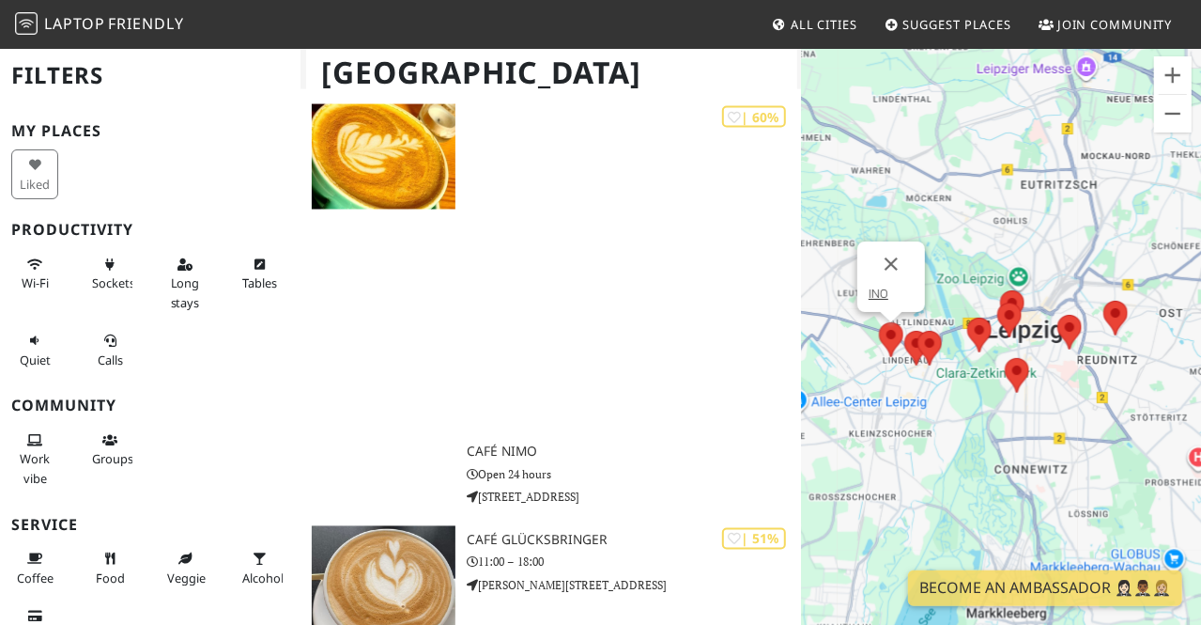
scroll to position [1698, 0]
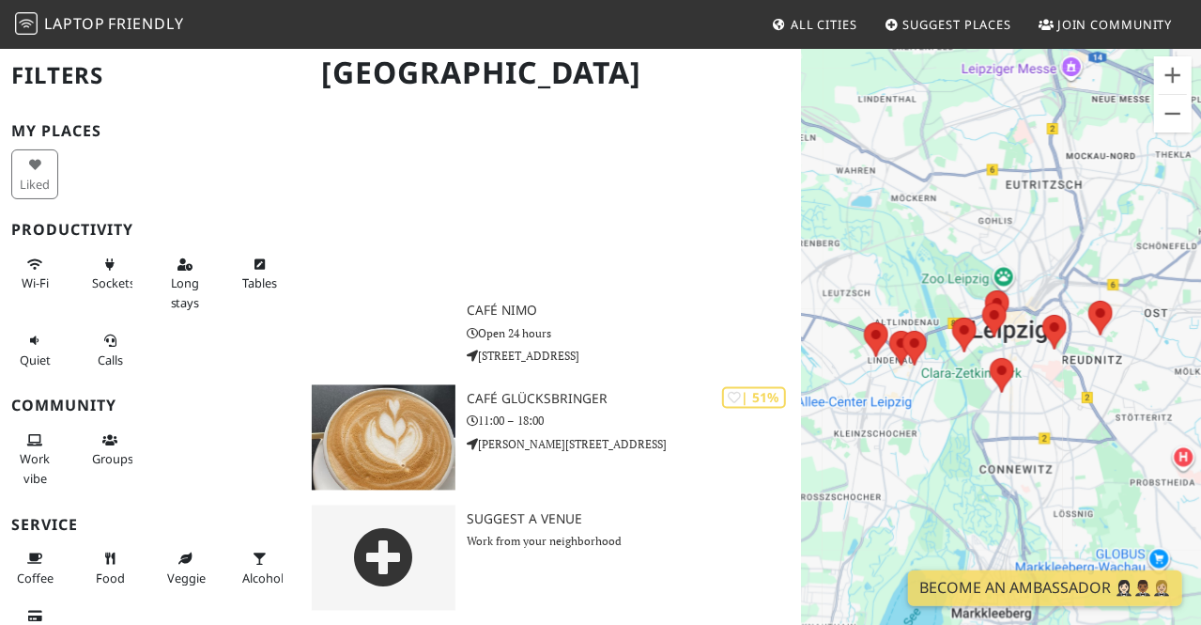
click at [1068, 331] on div "To navigate, press the arrow keys." at bounding box center [1001, 359] width 400 height 625
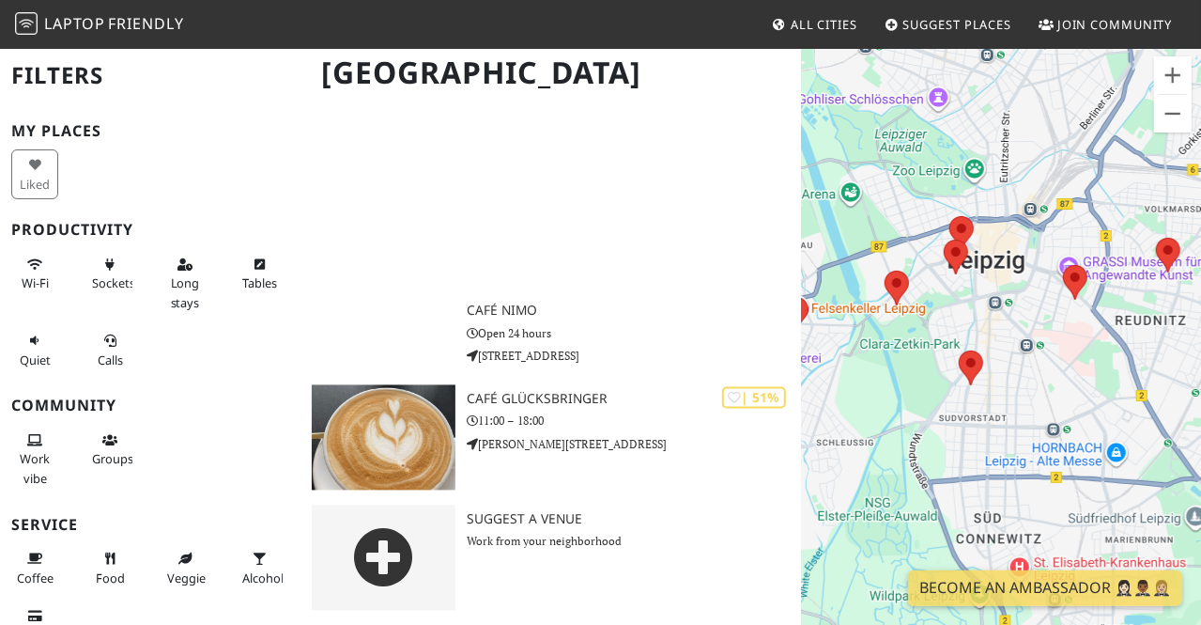
drag, startPoint x: 981, startPoint y: 384, endPoint x: 929, endPoint y: 233, distance: 160.1
click at [929, 233] on div "To navigate, press the arrow keys." at bounding box center [1001, 359] width 400 height 625
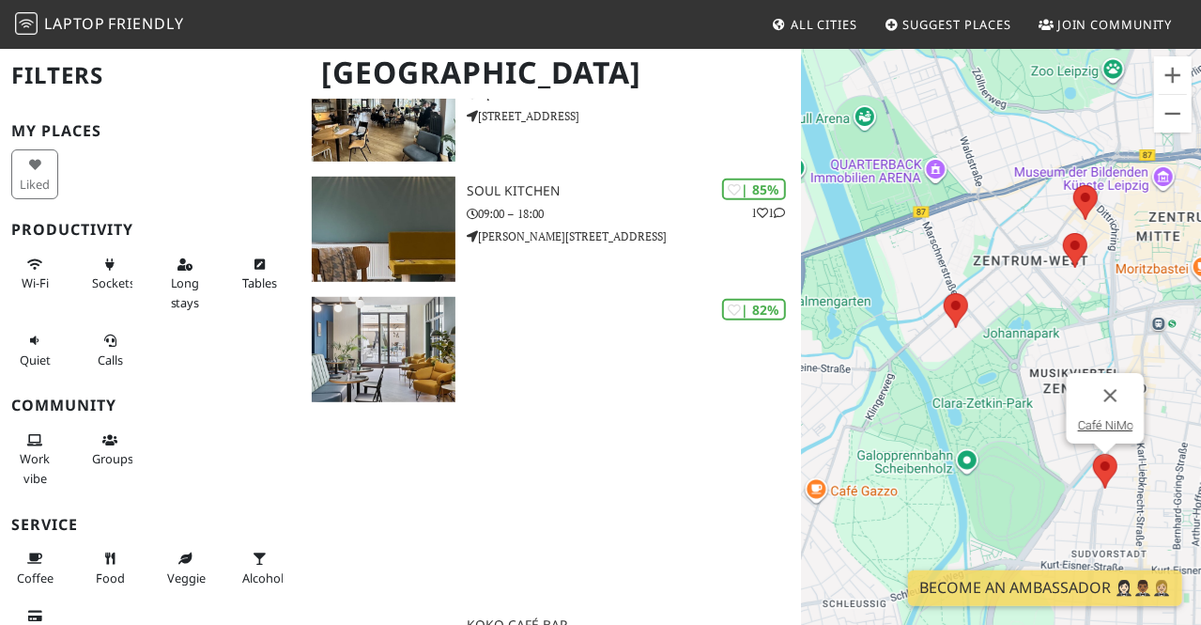
scroll to position [857, 0]
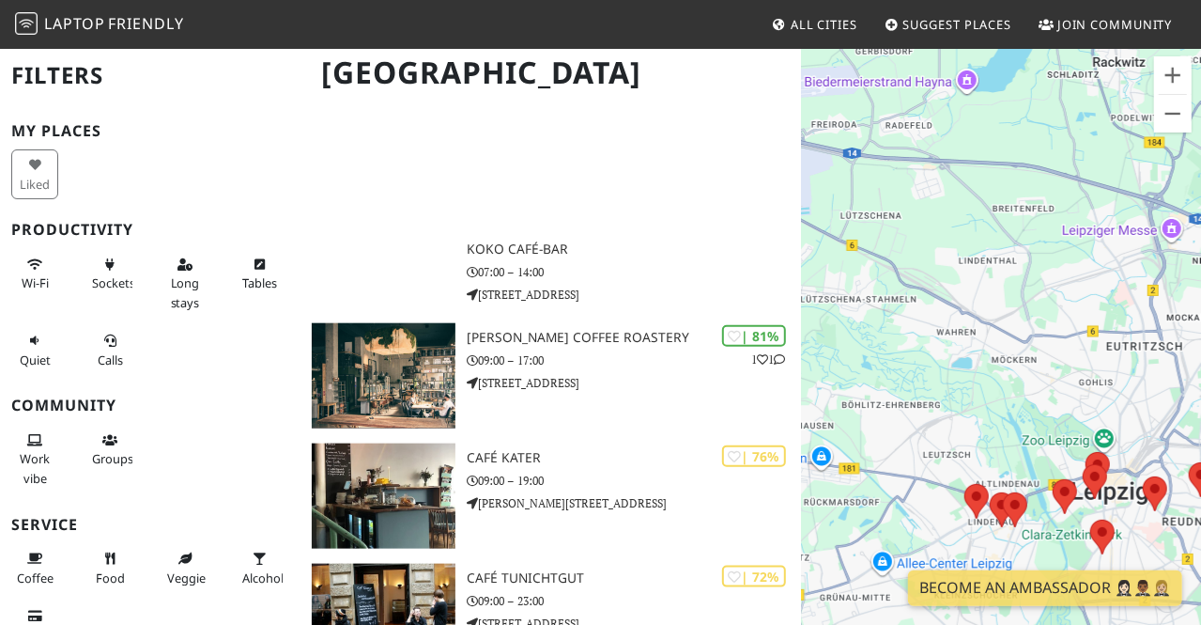
drag, startPoint x: 959, startPoint y: 88, endPoint x: 1014, endPoint y: 384, distance: 301.0
click at [1014, 384] on div "To navigate, press the arrow keys." at bounding box center [1001, 359] width 400 height 625
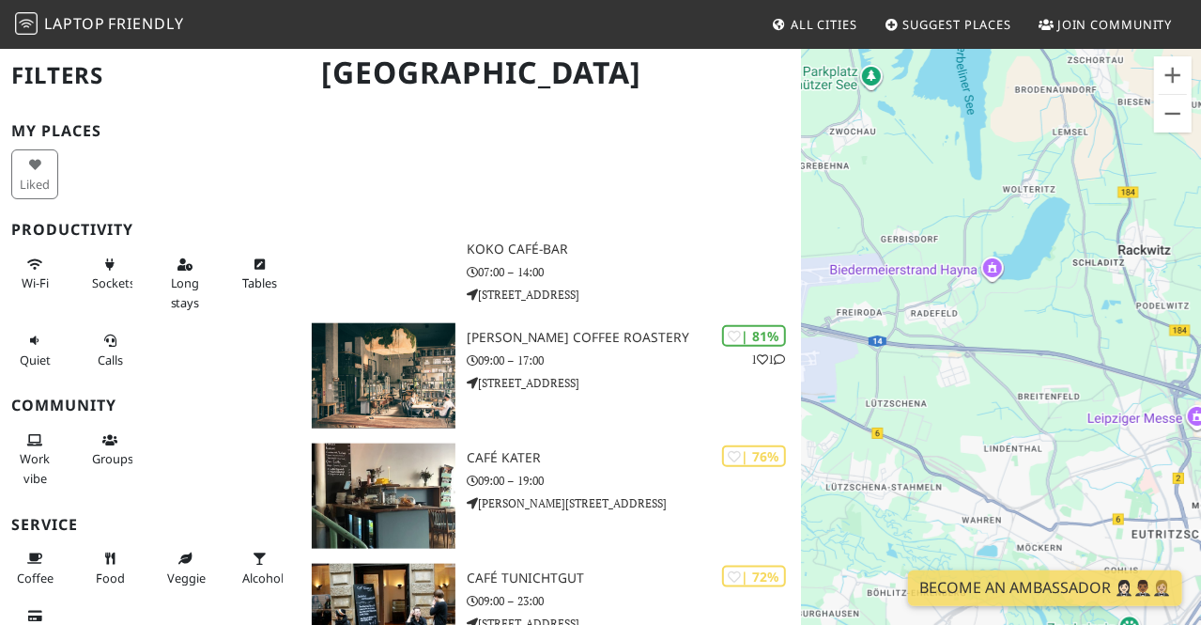
drag, startPoint x: 955, startPoint y: 259, endPoint x: 986, endPoint y: 448, distance: 191.3
click at [986, 448] on div "To navigate, press the arrow keys." at bounding box center [1001, 359] width 400 height 625
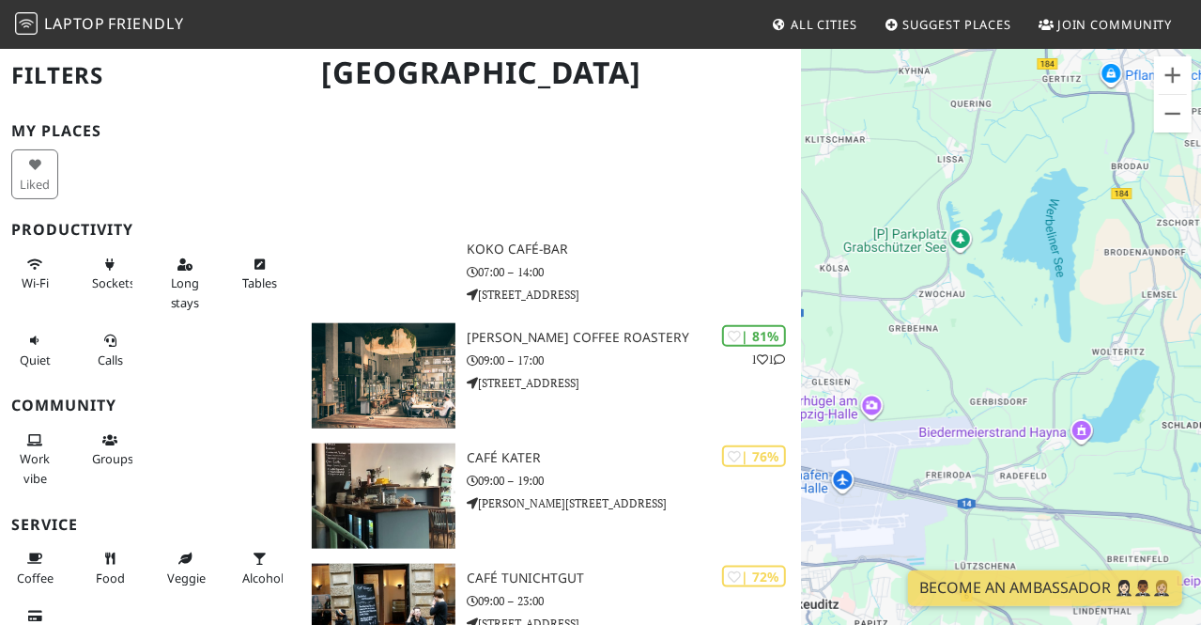
drag, startPoint x: 984, startPoint y: 175, endPoint x: 1073, endPoint y: 341, distance: 188.2
click at [1073, 341] on div "To navigate, press the arrow keys." at bounding box center [1001, 359] width 400 height 625
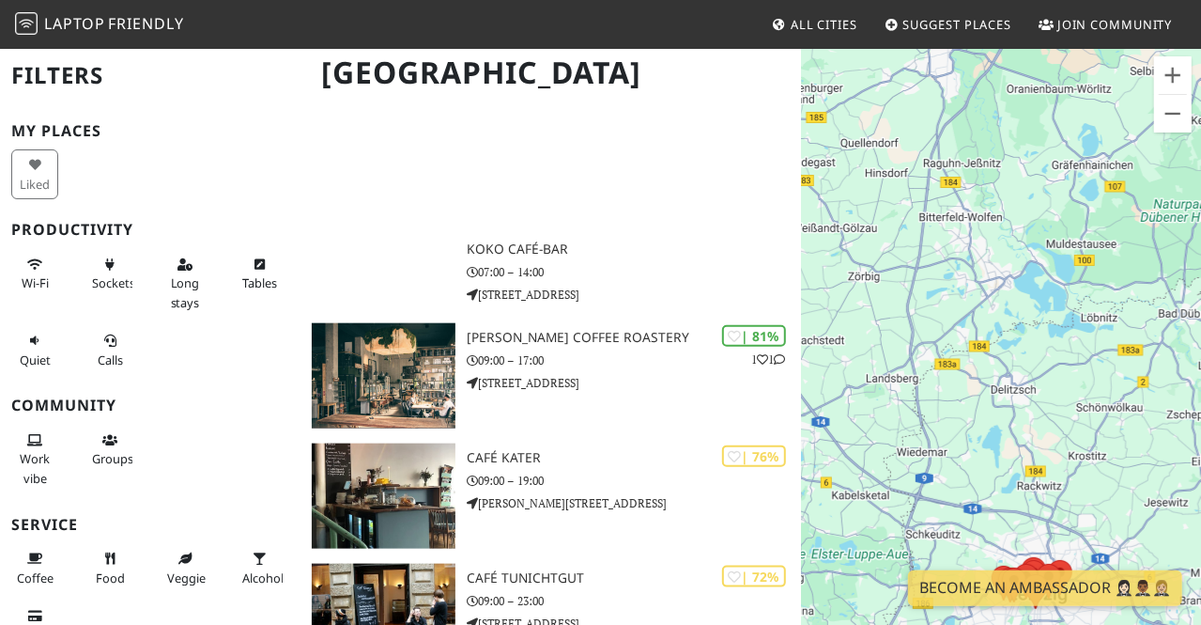
drag, startPoint x: 1170, startPoint y: 195, endPoint x: 1115, endPoint y: 363, distance: 176.1
click at [1115, 363] on div "To navigate, press the arrow keys." at bounding box center [1001, 359] width 400 height 625
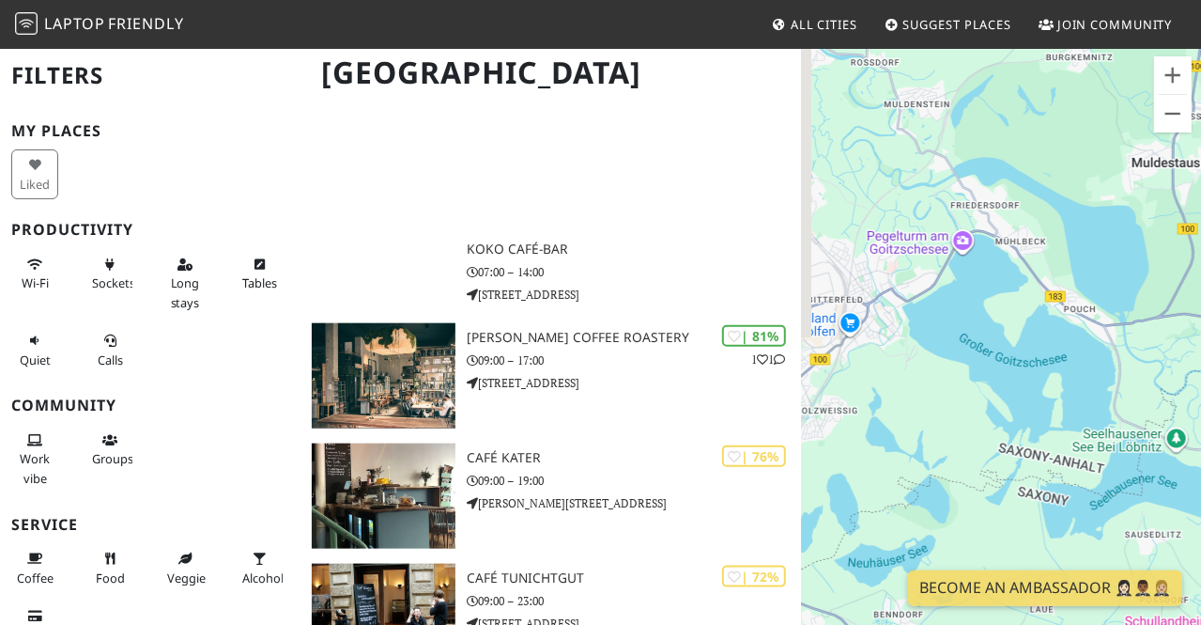
drag, startPoint x: 936, startPoint y: 153, endPoint x: 1065, endPoint y: 325, distance: 214.7
click at [1065, 325] on div "To navigate, press the arrow keys." at bounding box center [1001, 359] width 400 height 625
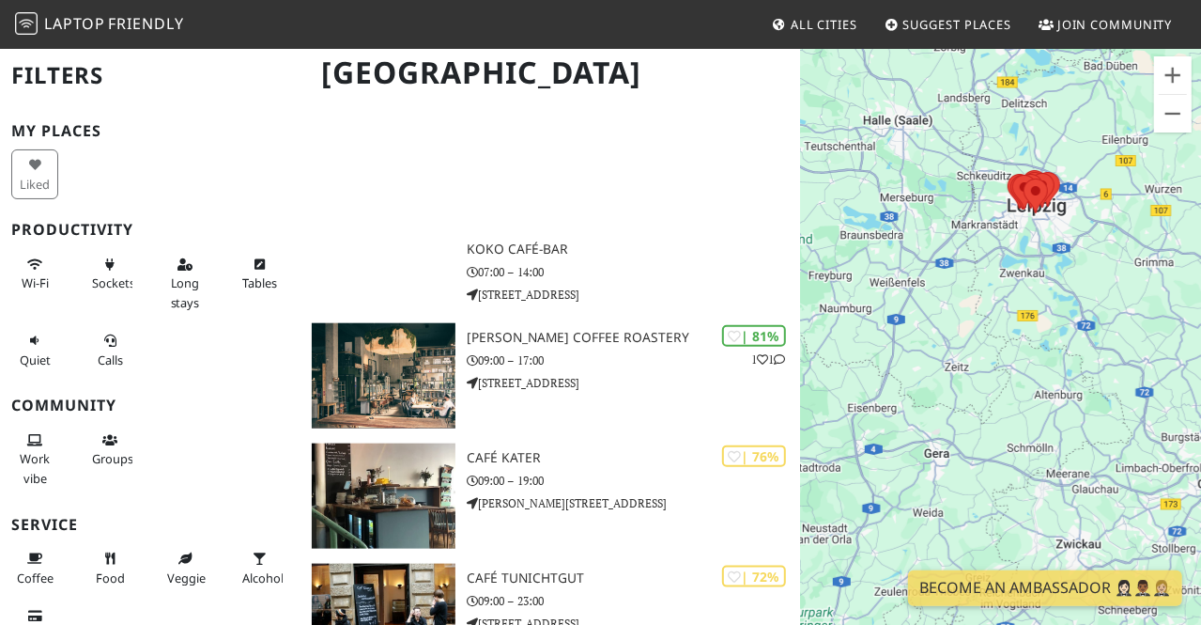
drag, startPoint x: 1034, startPoint y: 452, endPoint x: 1129, endPoint y: 239, distance: 232.5
click at [1129, 239] on div "To navigate, press the arrow keys." at bounding box center [1001, 359] width 400 height 625
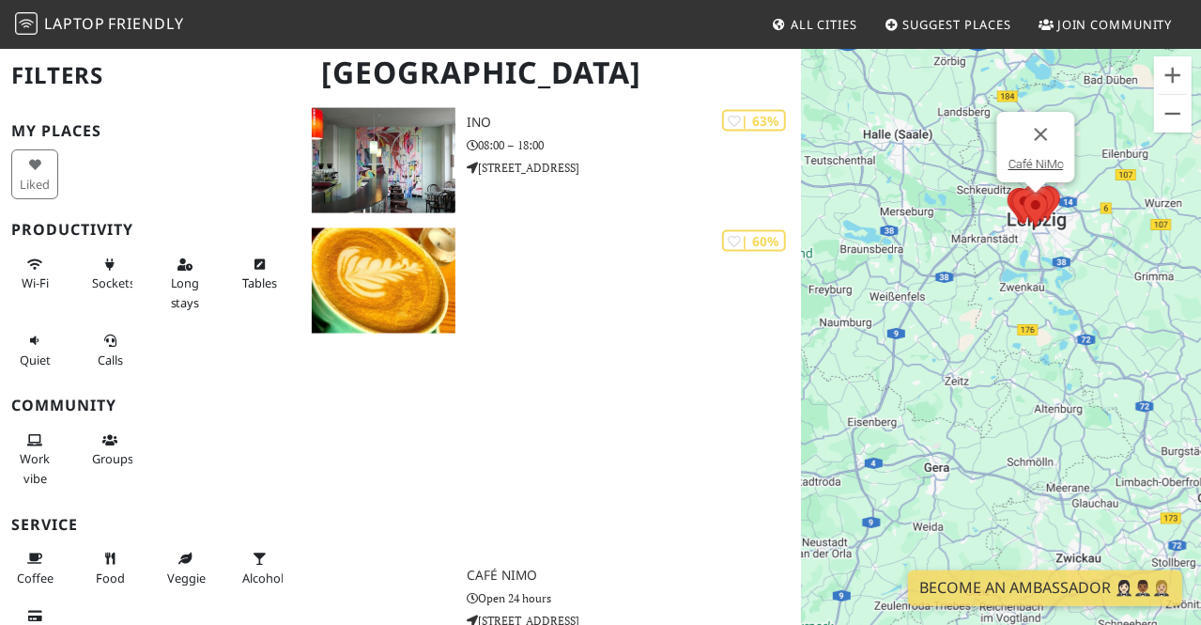
scroll to position [1435, 0]
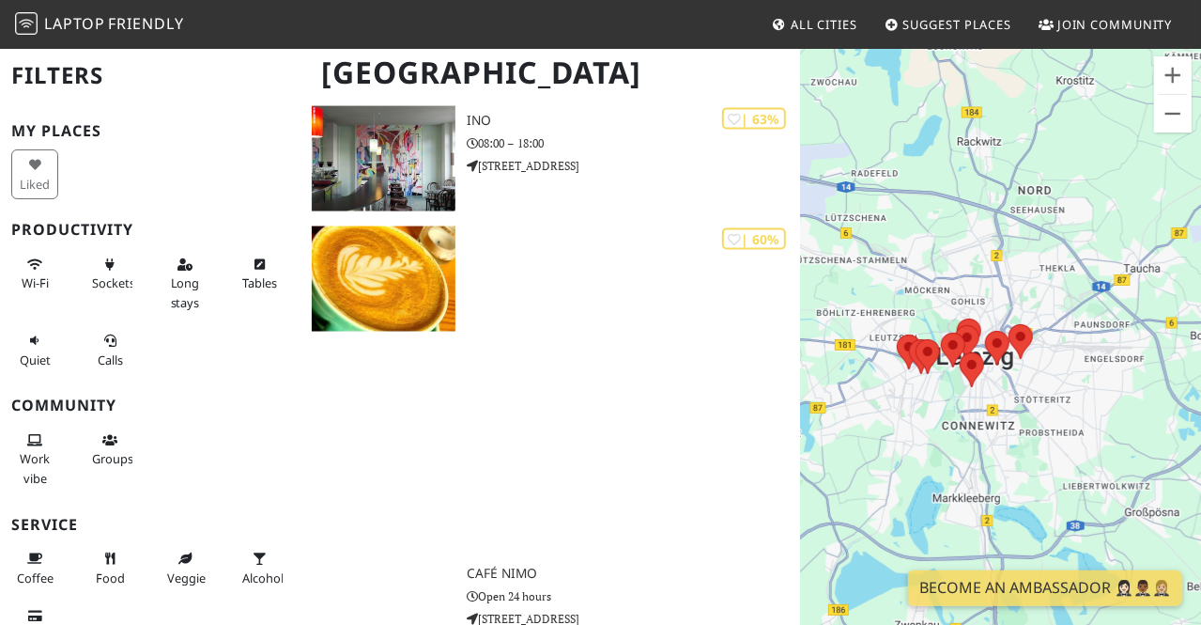
drag, startPoint x: 1060, startPoint y: 186, endPoint x: 927, endPoint y: 410, distance: 261.1
click at [927, 410] on div "To navigate, press the arrow keys." at bounding box center [1001, 359] width 400 height 625
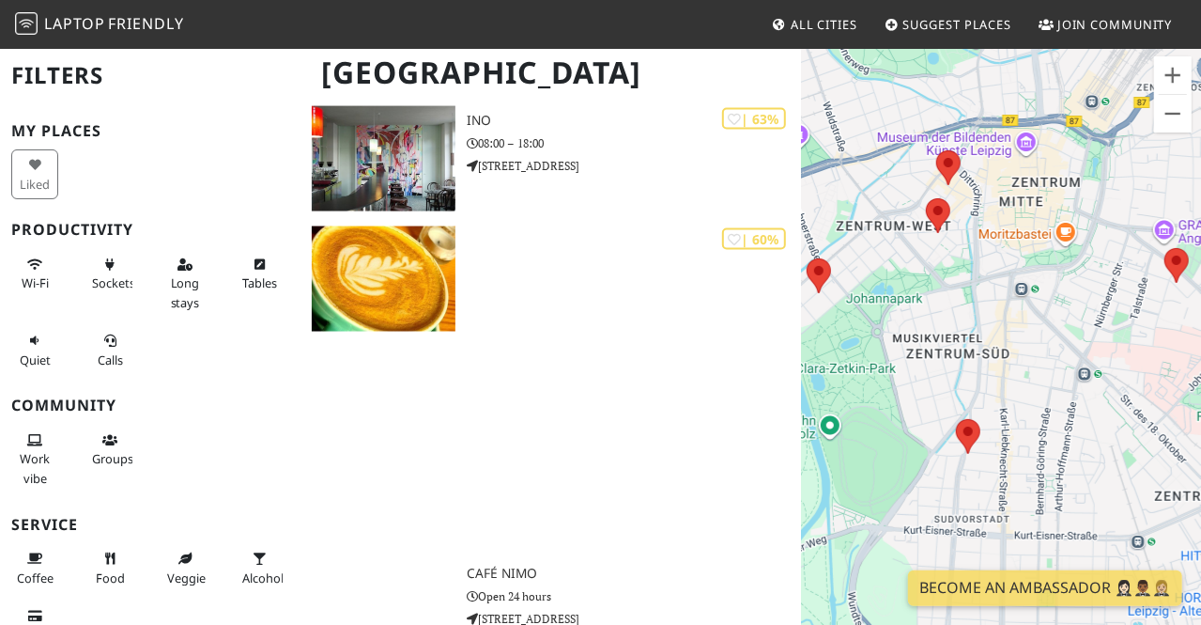
drag, startPoint x: 1152, startPoint y: 214, endPoint x: 972, endPoint y: 297, distance: 198.4
click at [972, 297] on div "To navigate, press the arrow keys." at bounding box center [1001, 359] width 400 height 625
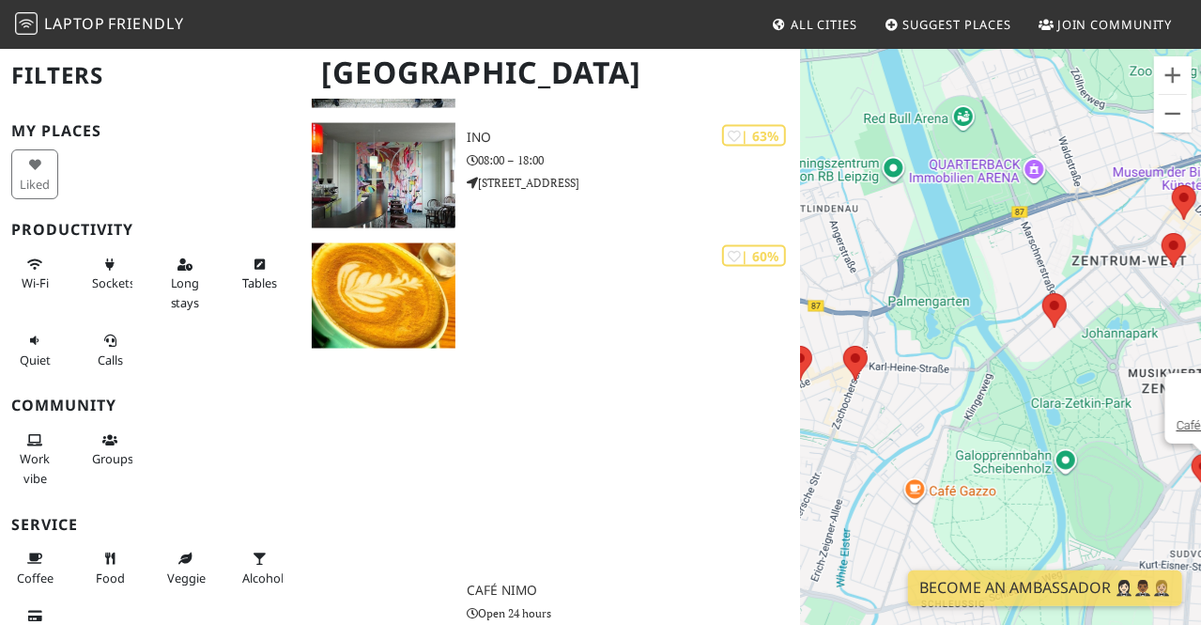
scroll to position [1698, 0]
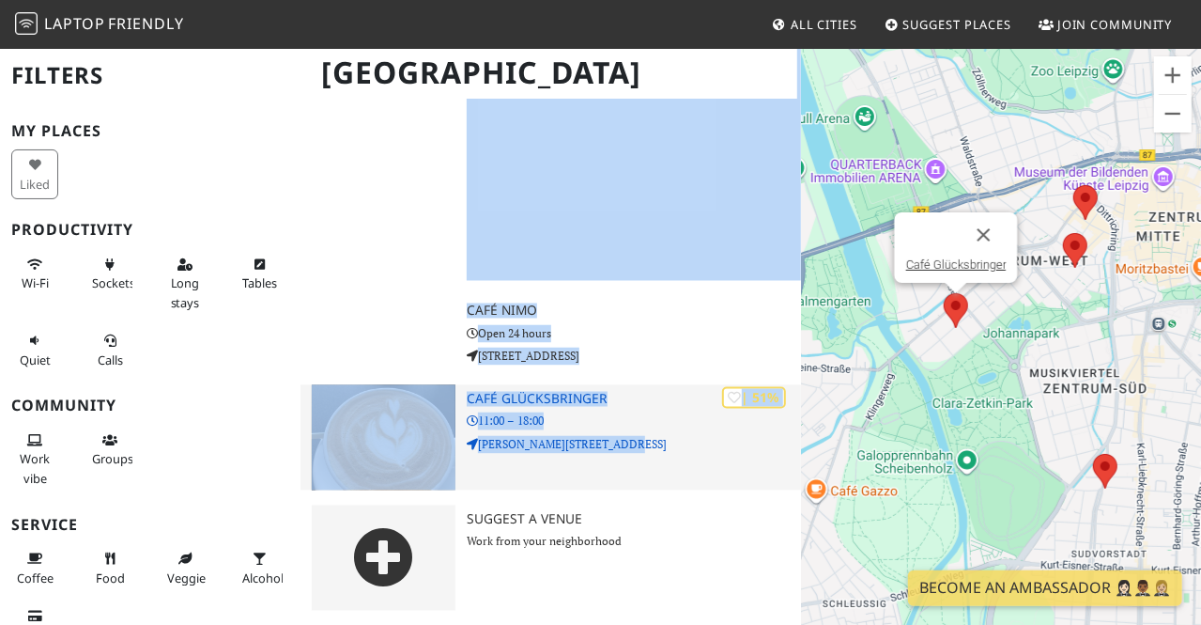
drag, startPoint x: 315, startPoint y: 240, endPoint x: 644, endPoint y: 440, distance: 385.6
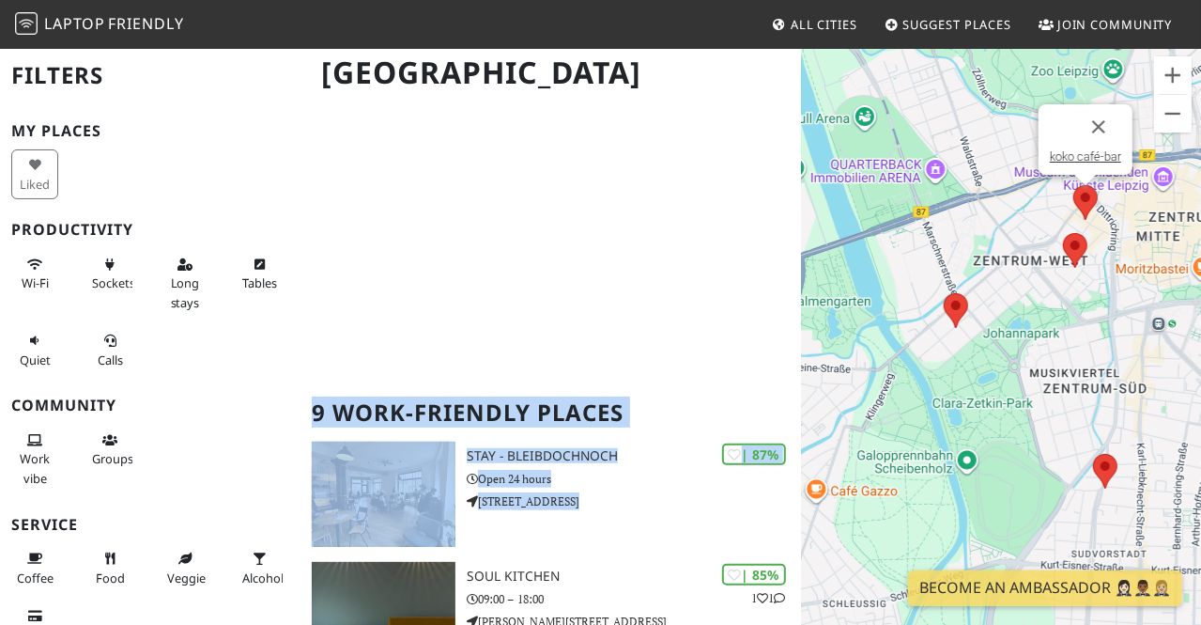
scroll to position [0, 0]
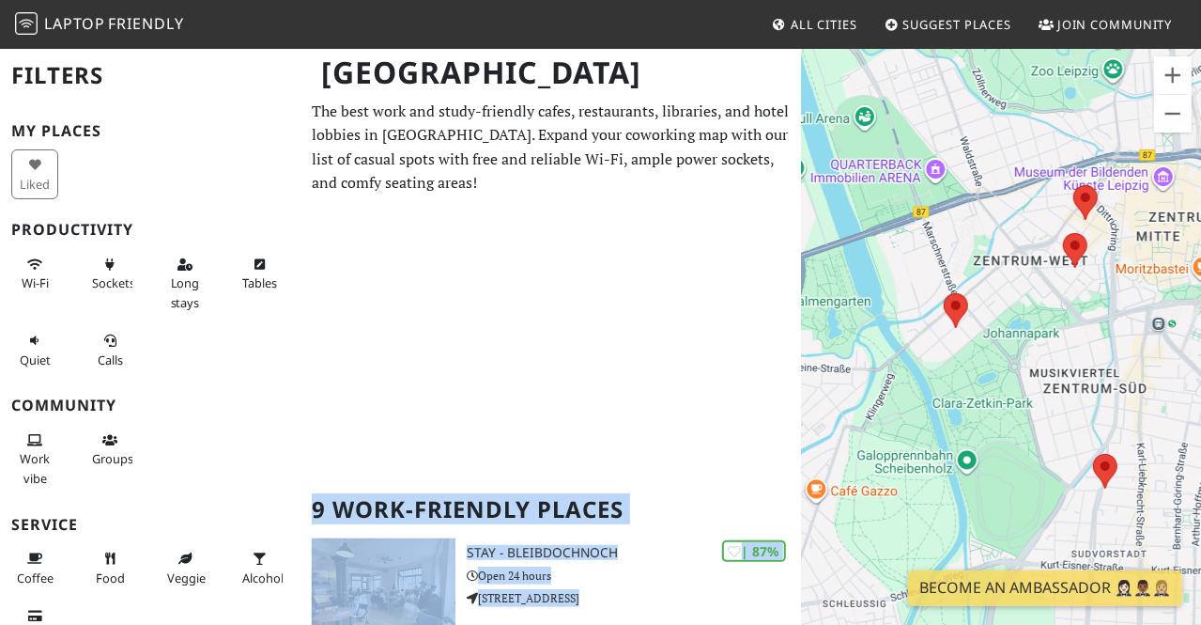
copy div "9 Work-Friendly Places | 82% koko café-bar 07:00 – 14:00 [STREET_ADDRESS] | 87%…"
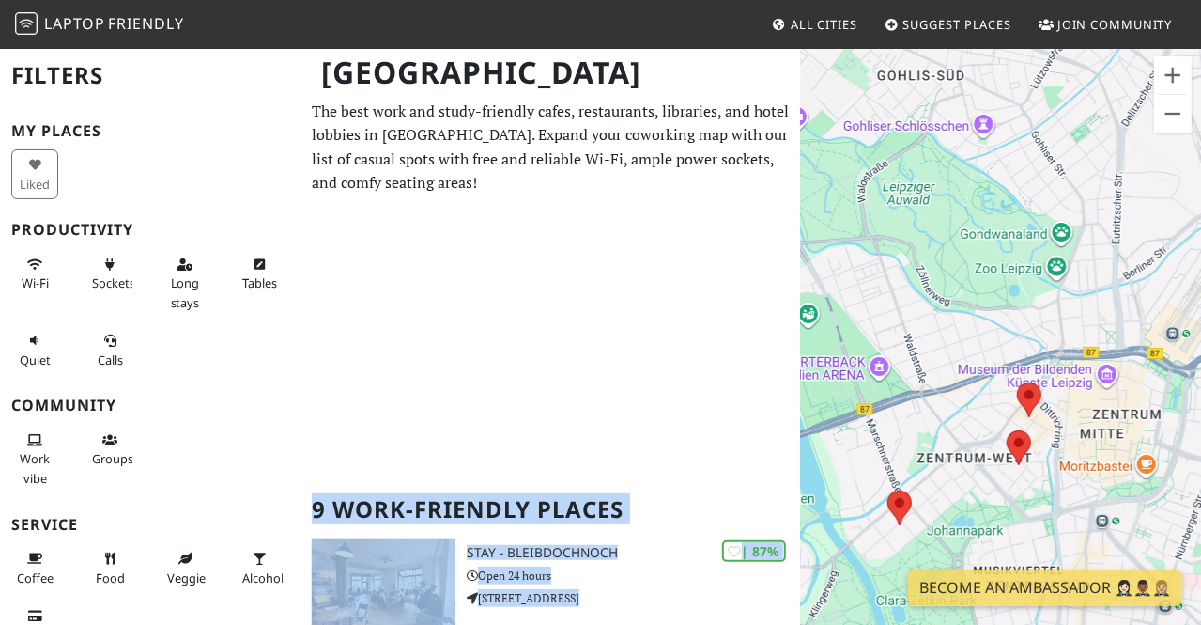
drag, startPoint x: 990, startPoint y: 204, endPoint x: 933, endPoint y: 408, distance: 211.7
click at [933, 408] on div "To navigate, press the arrow keys." at bounding box center [1001, 359] width 400 height 625
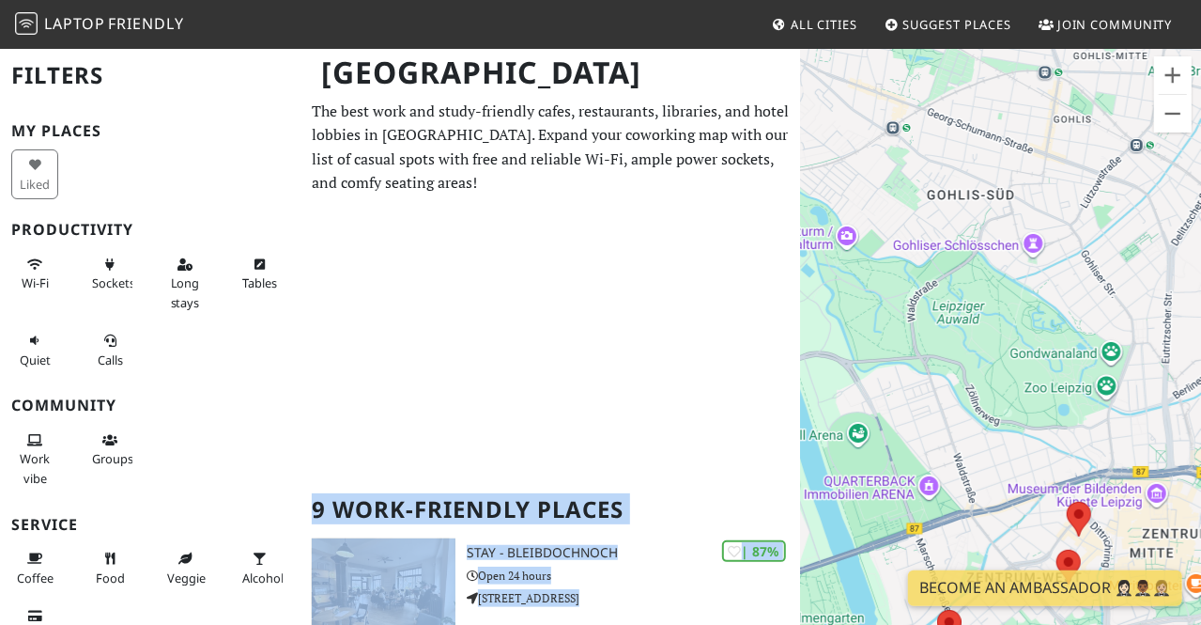
drag, startPoint x: 1114, startPoint y: 157, endPoint x: 1159, endPoint y: 280, distance: 131.0
click at [1159, 280] on div "To navigate, press the arrow keys." at bounding box center [1001, 359] width 400 height 625
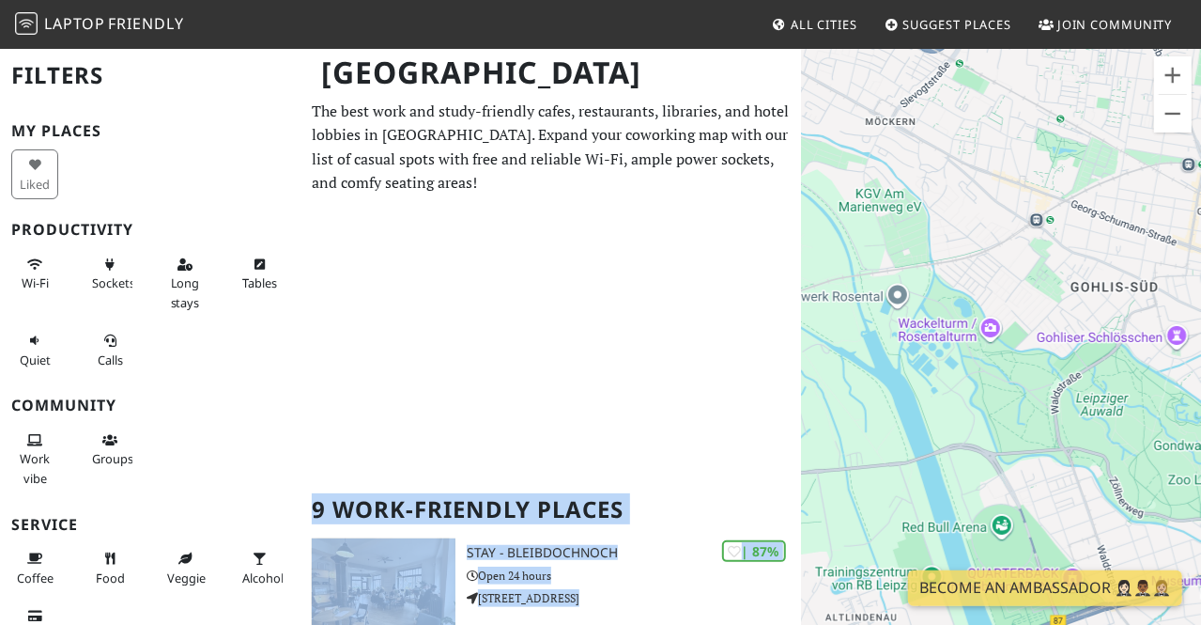
drag, startPoint x: 893, startPoint y: 187, endPoint x: 1045, endPoint y: 285, distance: 180.8
click at [1045, 285] on div "To navigate, press the arrow keys." at bounding box center [1001, 359] width 400 height 625
